Goal: Information Seeking & Learning: Learn about a topic

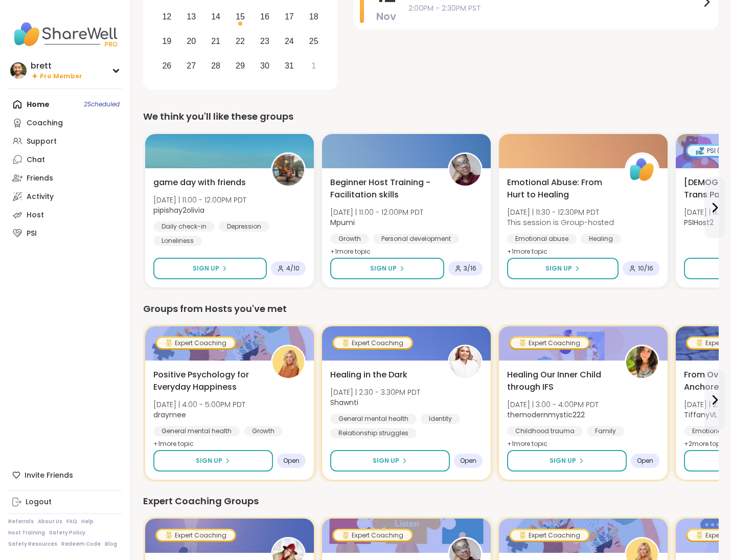
scroll to position [276, 0]
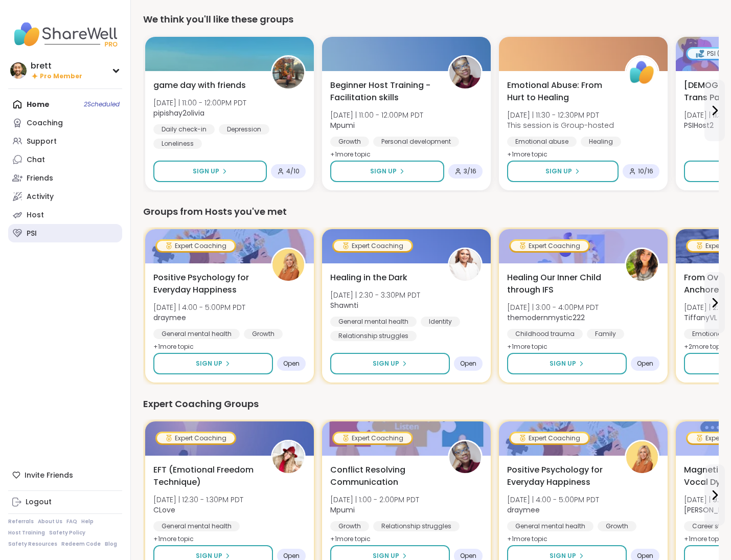
click at [44, 224] on link "PSI" at bounding box center [65, 233] width 114 height 18
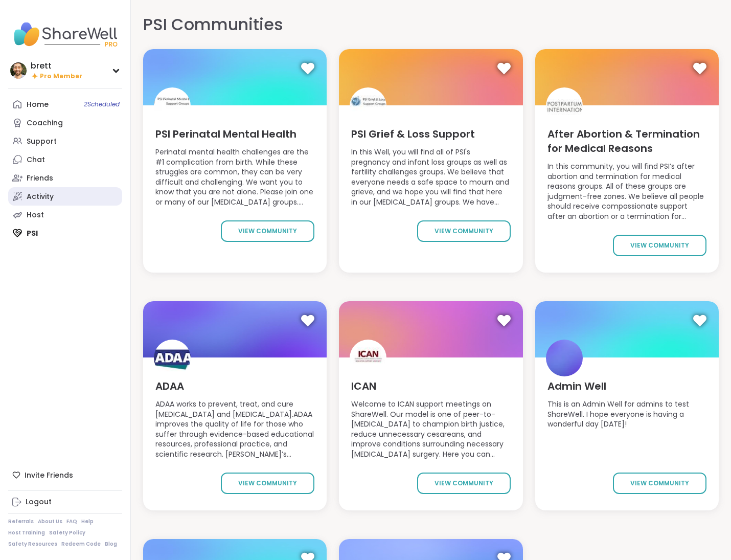
click at [51, 198] on div "Activity" at bounding box center [40, 197] width 27 height 10
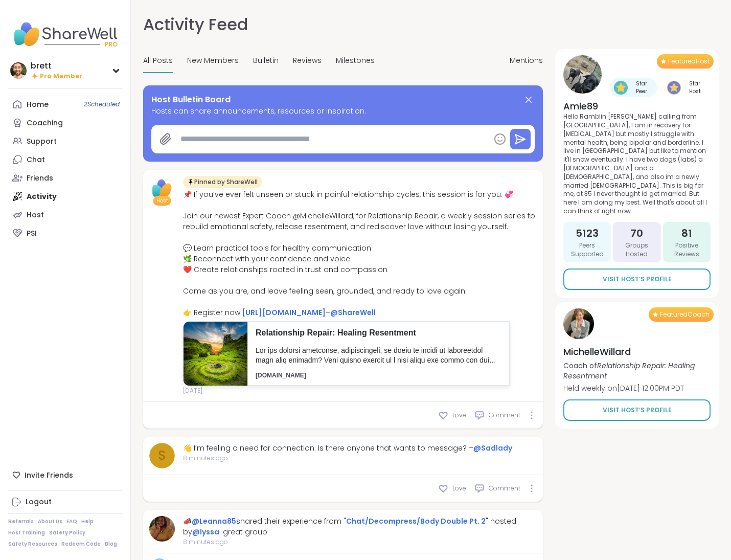
click at [246, 60] on div "All Posts New Members Bulletin Reviews Milestones" at bounding box center [259, 61] width 232 height 24
click at [258, 60] on span "Bulletin" at bounding box center [266, 60] width 26 height 11
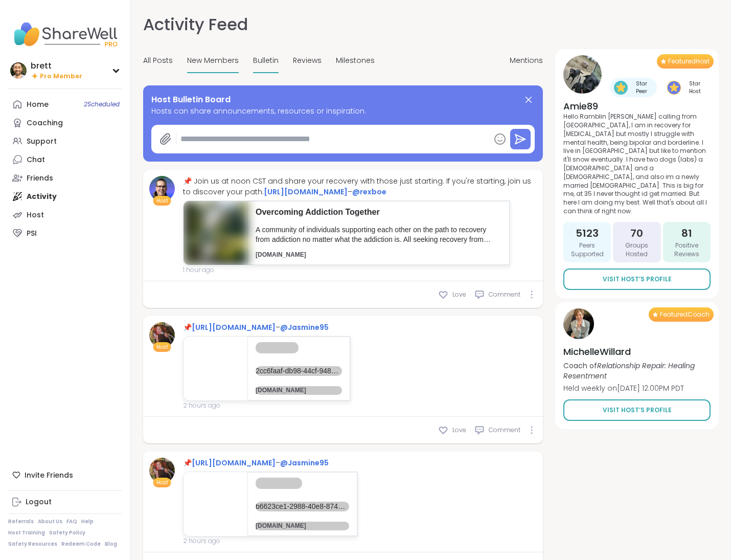
type textarea "*"
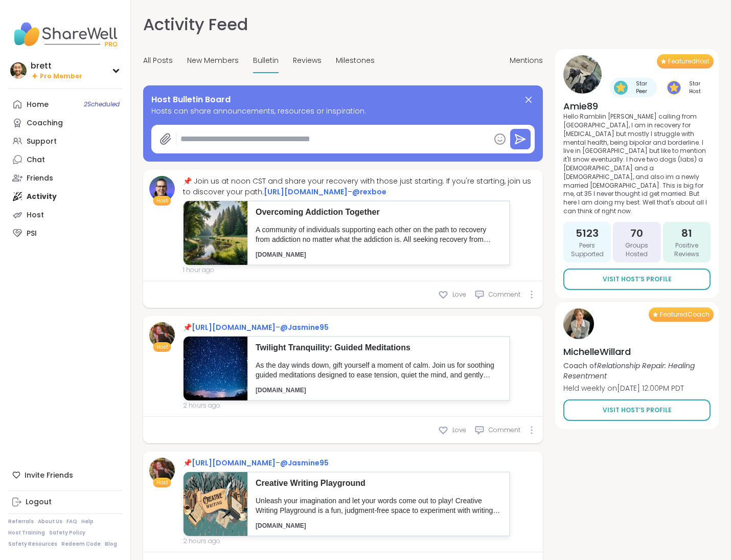
click at [55, 193] on div "Home 2 Scheduled Coaching Support Chat Friends Activity Host PSI" at bounding box center [65, 168] width 114 height 147
click at [59, 141] on link "Support" at bounding box center [65, 141] width 114 height 18
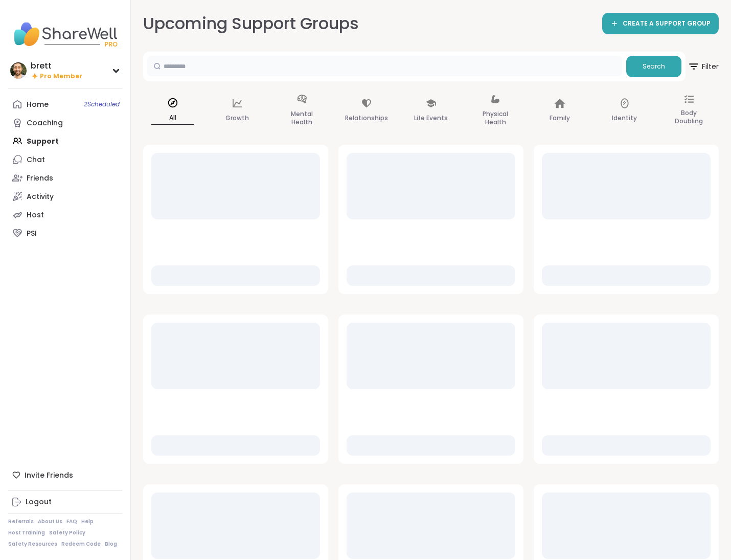
click at [282, 65] on input "text" at bounding box center [384, 66] width 475 height 20
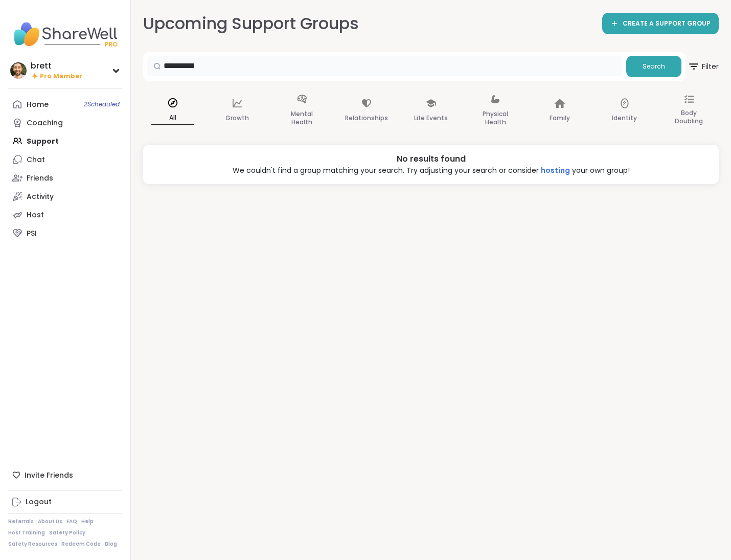
type input "**********"
drag, startPoint x: 217, startPoint y: 66, endPoint x: 119, endPoint y: 45, distance: 99.7
click at [119, 45] on div "**********" at bounding box center [365, 280] width 731 height 560
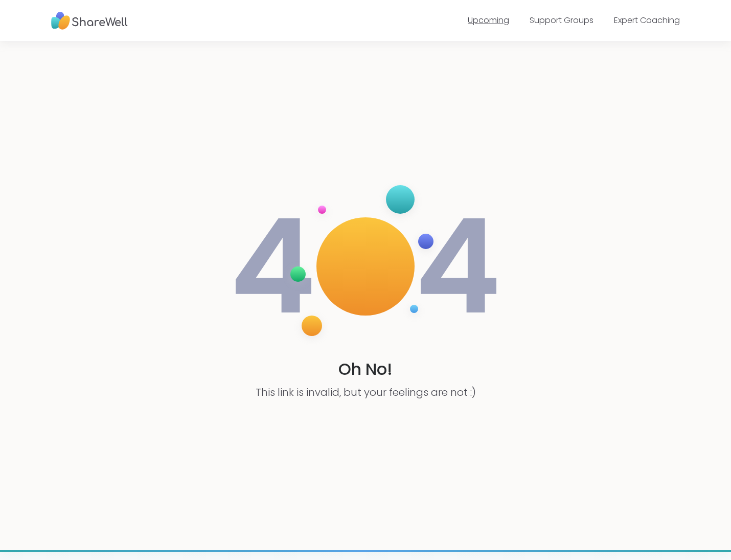
click at [491, 25] on link "Upcoming" at bounding box center [488, 20] width 41 height 12
